Goal: Use online tool/utility: Utilize a website feature to perform a specific function

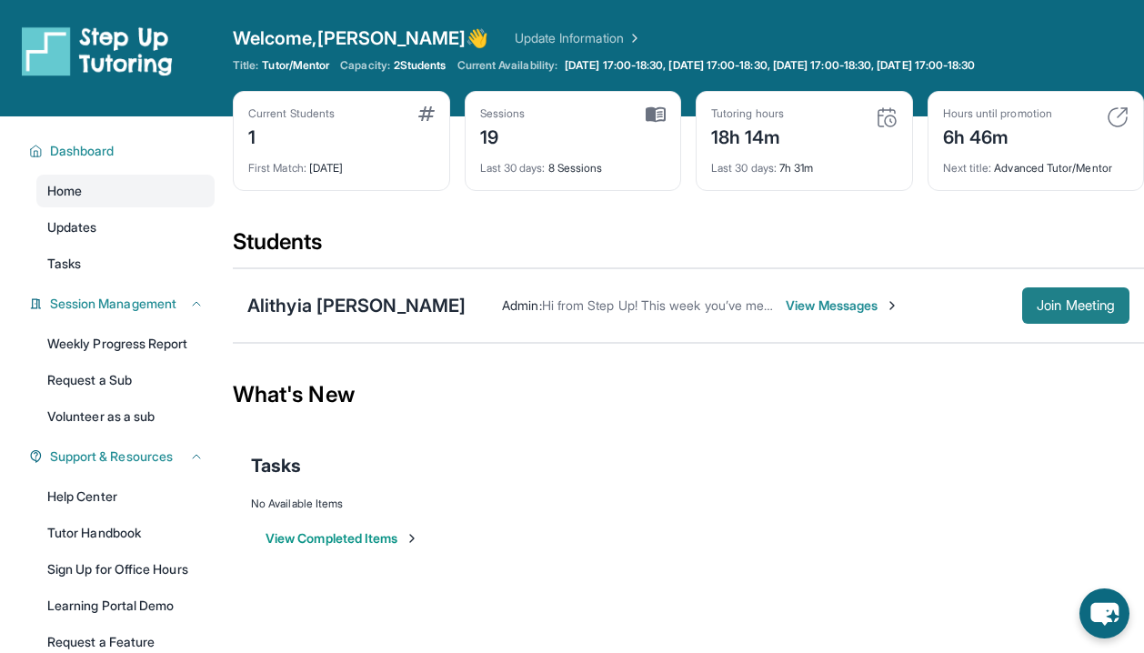
click at [1053, 300] on span "Join Meeting" at bounding box center [1076, 305] width 78 height 11
click at [1050, 306] on span "Join Meeting" at bounding box center [1076, 305] width 78 height 11
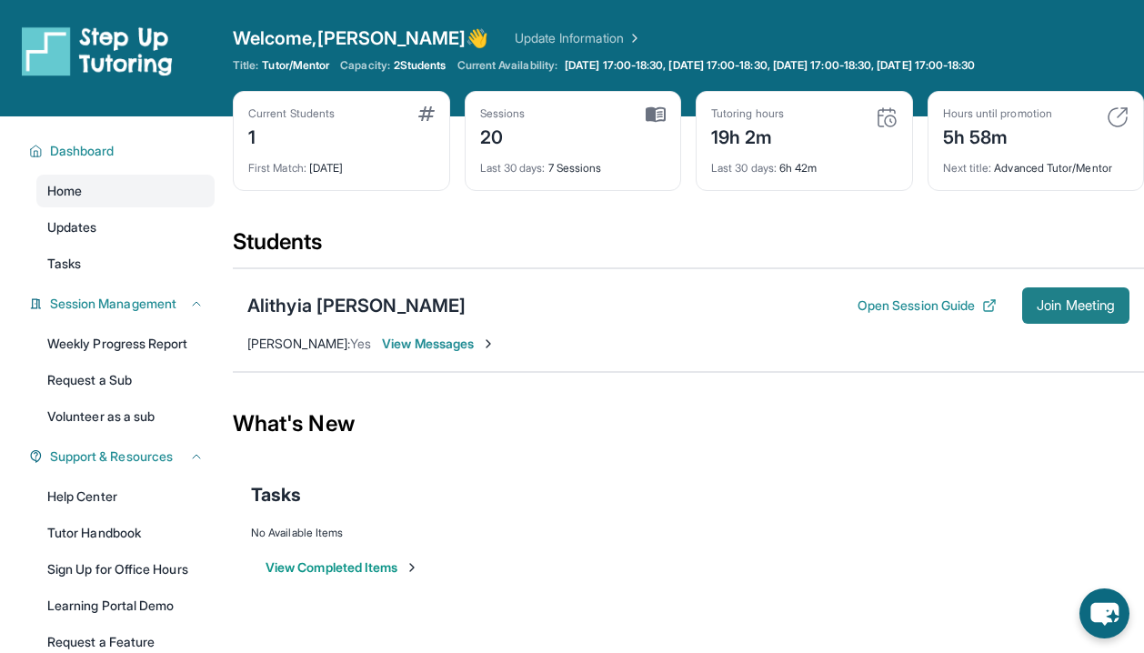
click at [1049, 309] on span "Join Meeting" at bounding box center [1076, 305] width 78 height 11
